Goal: Information Seeking & Learning: Learn about a topic

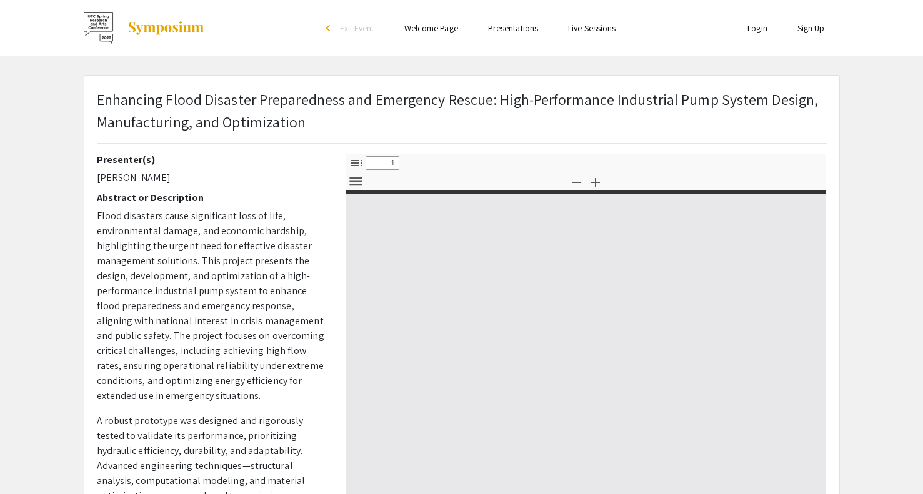
select select "custom"
type input "0"
select select "custom"
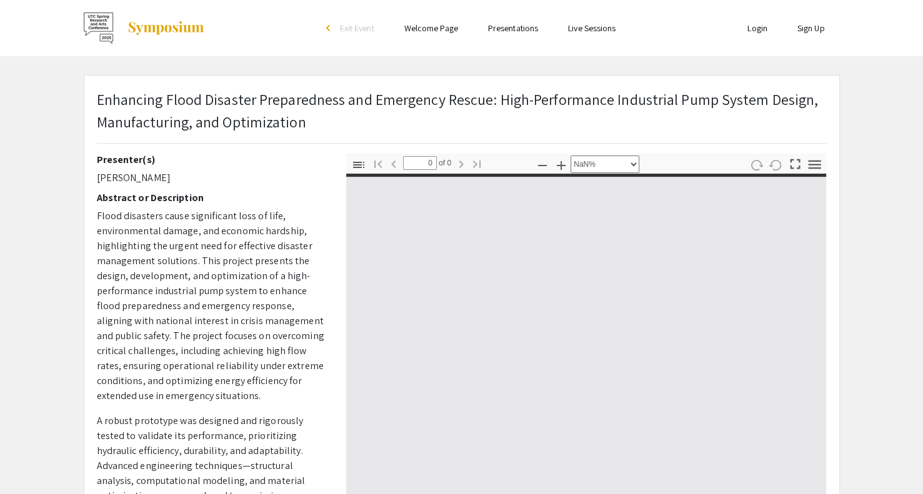
type input "1"
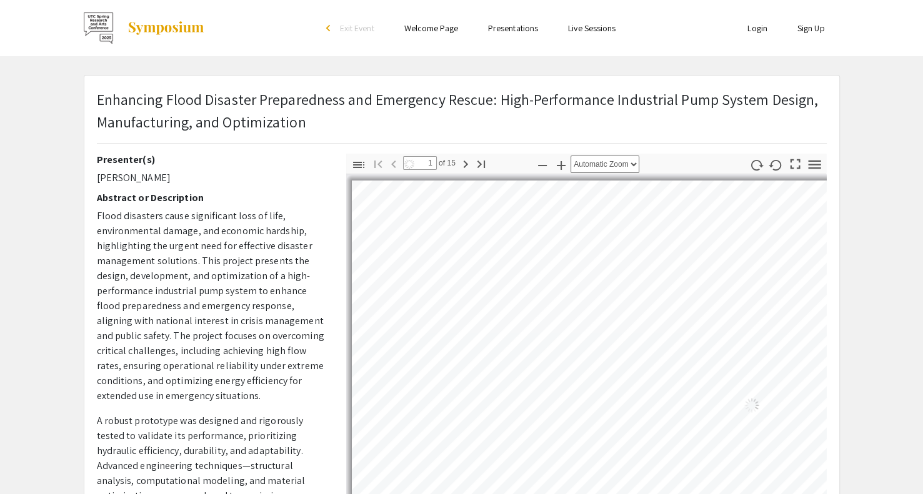
select select "auto"
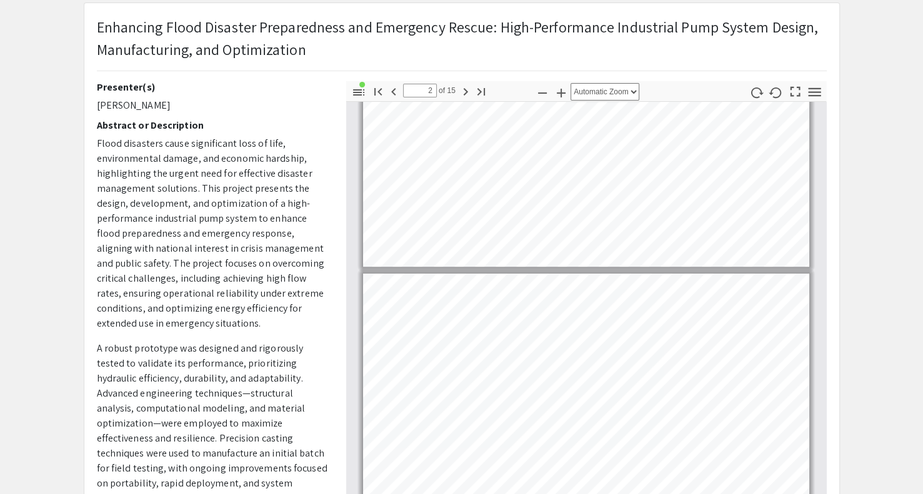
scroll to position [165, 0]
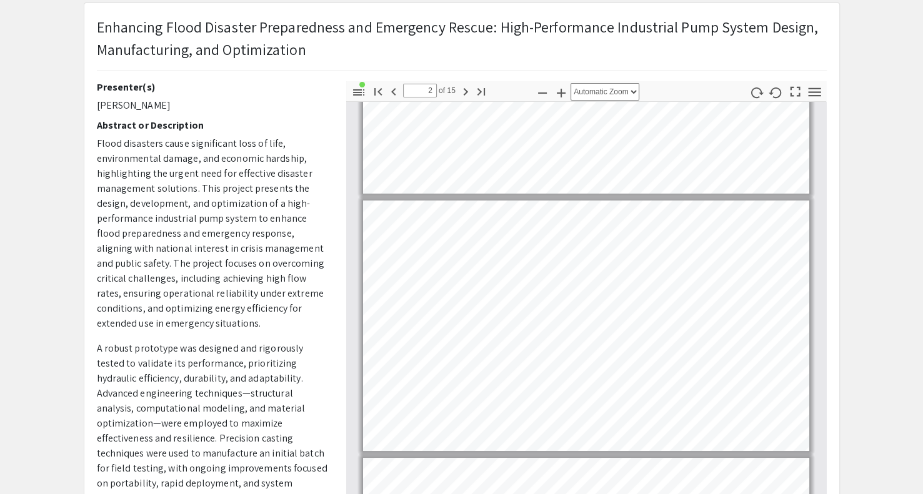
type input "1"
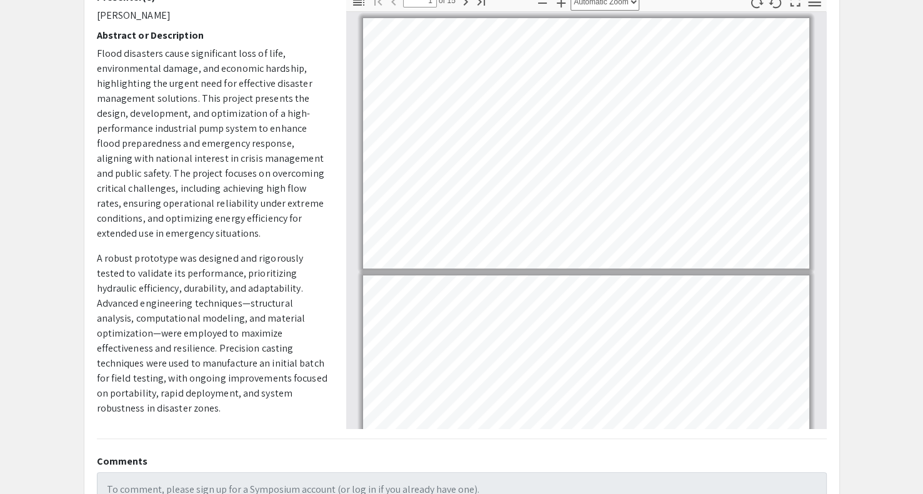
scroll to position [148, 0]
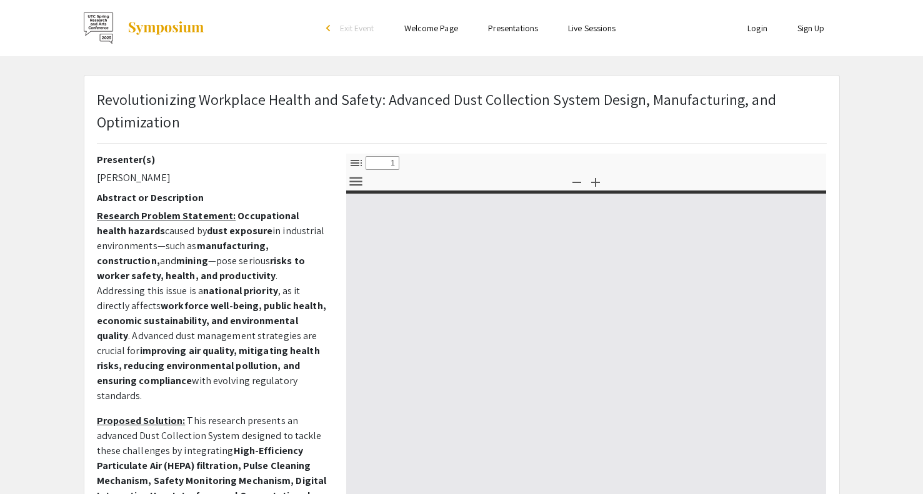
select select "custom"
type input "0"
select select "custom"
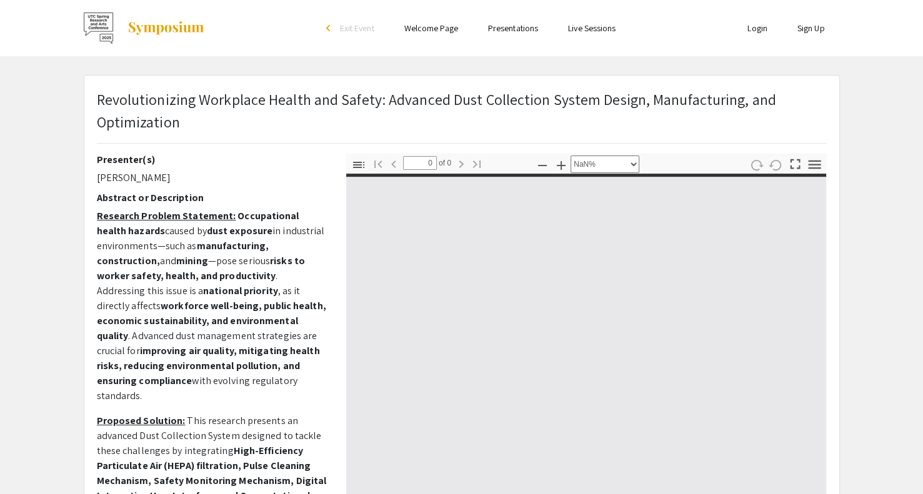
type input "1"
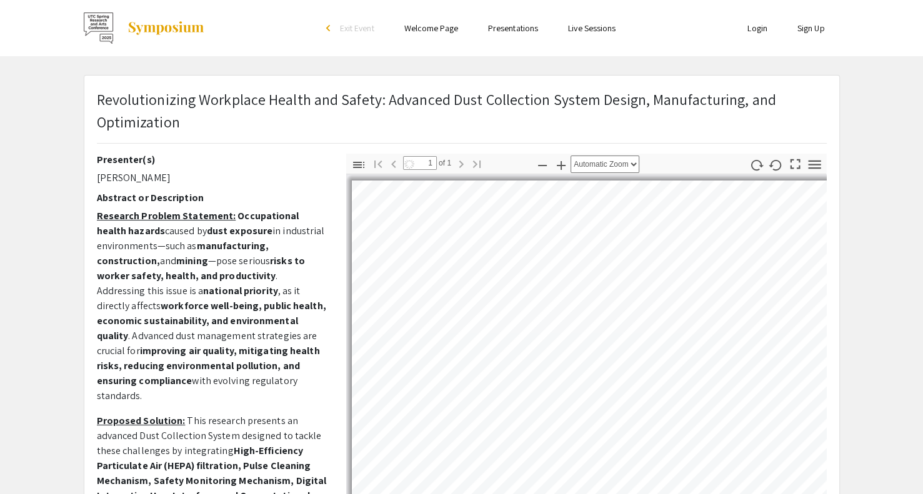
select select "auto"
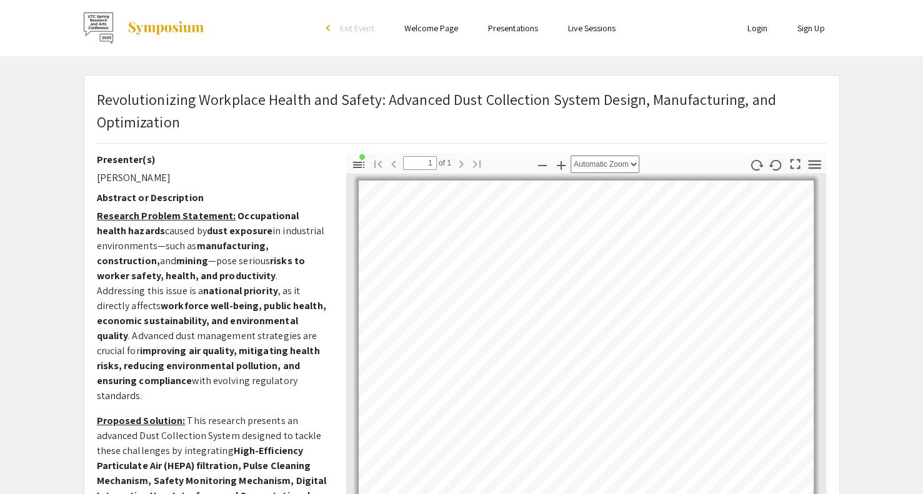
click at [102, 24] on img at bounding box center [99, 27] width 31 height 31
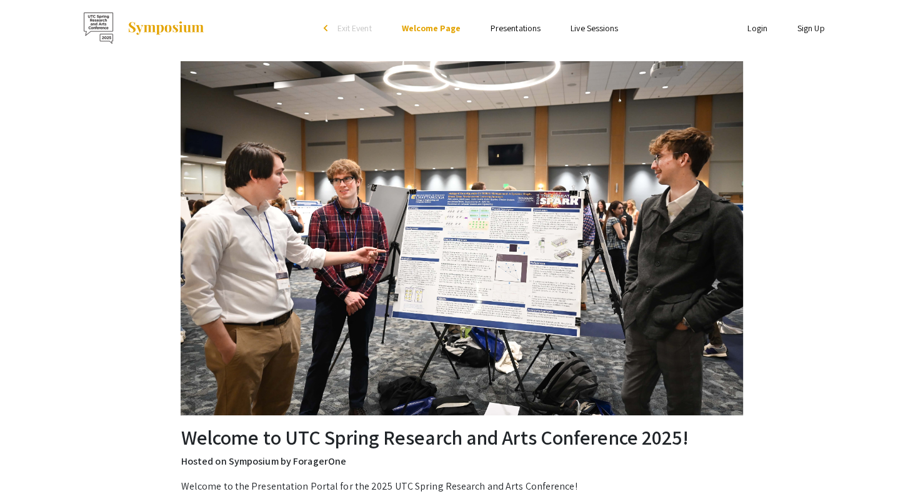
click at [513, 30] on link "Presentations" at bounding box center [516, 27] width 50 height 11
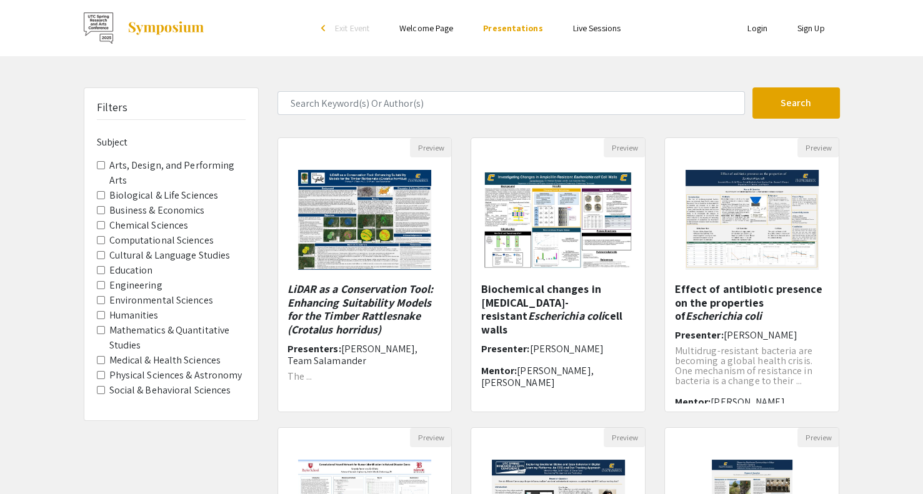
scroll to position [333, 0]
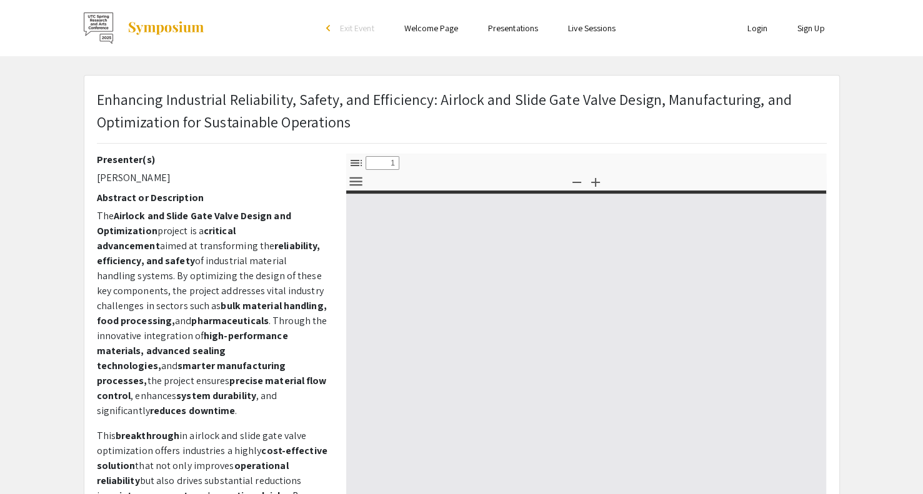
select select "custom"
type input "0"
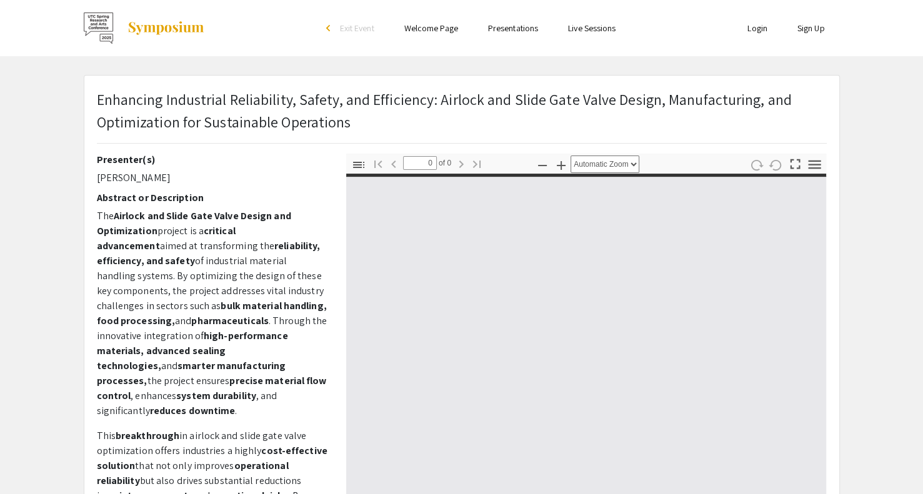
select select "custom"
type input "1"
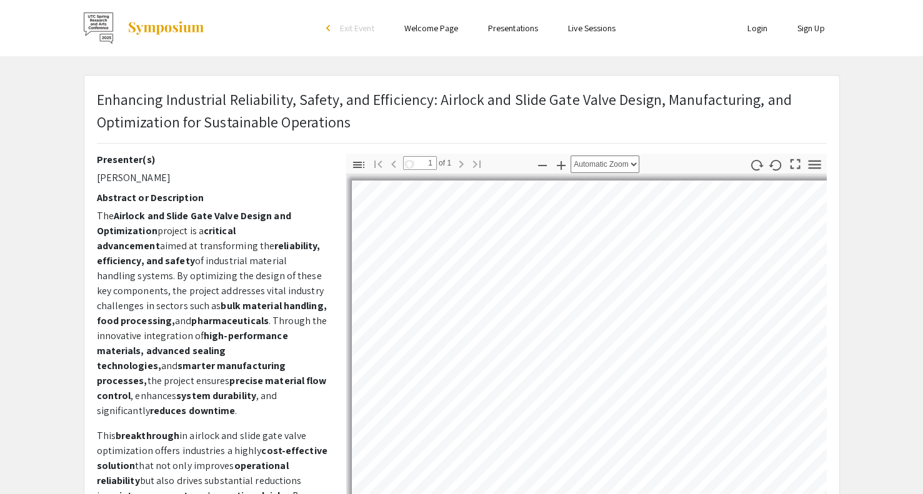
select select "auto"
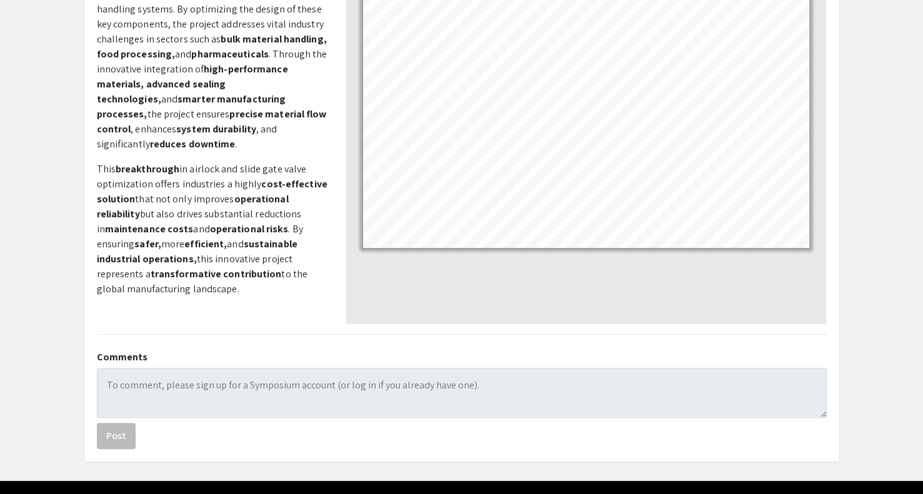
scroll to position [267, 0]
